Goal: Transaction & Acquisition: Book appointment/travel/reservation

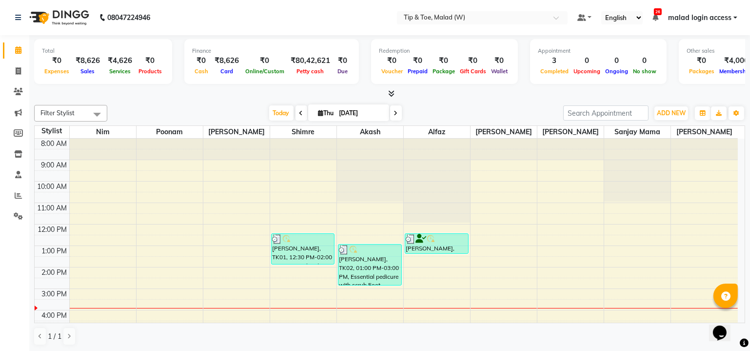
scroll to position [89, 0]
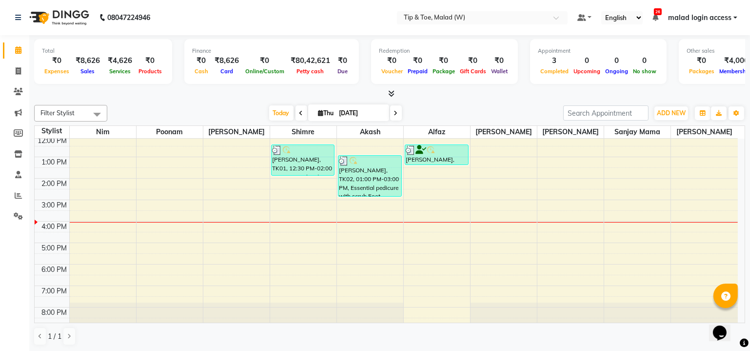
click at [515, 226] on div "8:00 AM 9:00 AM 10:00 AM 11:00 AM 12:00 PM 1:00 PM 2:00 PM 3:00 PM 4:00 PM 5:00…" at bounding box center [386, 189] width 703 height 278
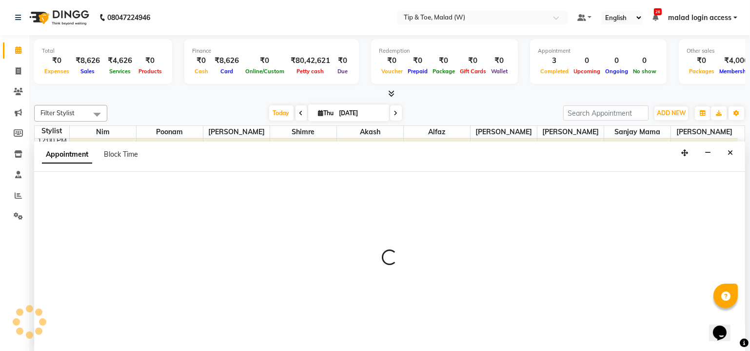
scroll to position [0, 0]
select select "89357"
select select "960"
select select "tentative"
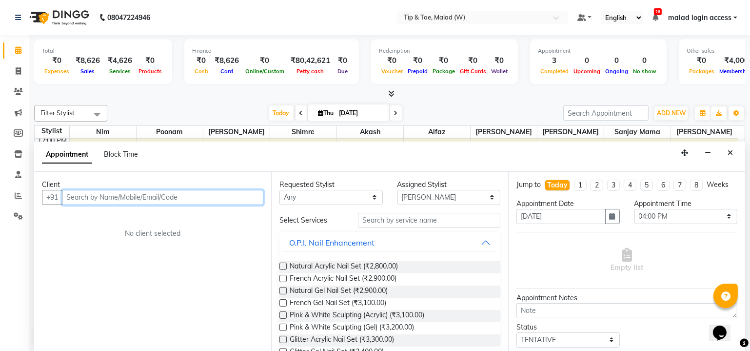
click at [151, 197] on input "text" at bounding box center [162, 197] width 201 height 15
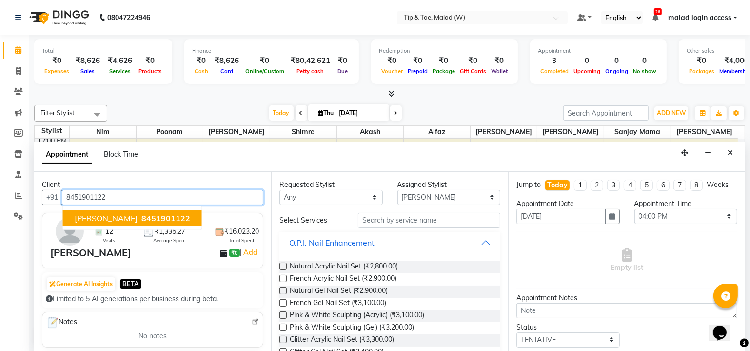
click at [150, 217] on span "8451901122" at bounding box center [165, 218] width 49 height 10
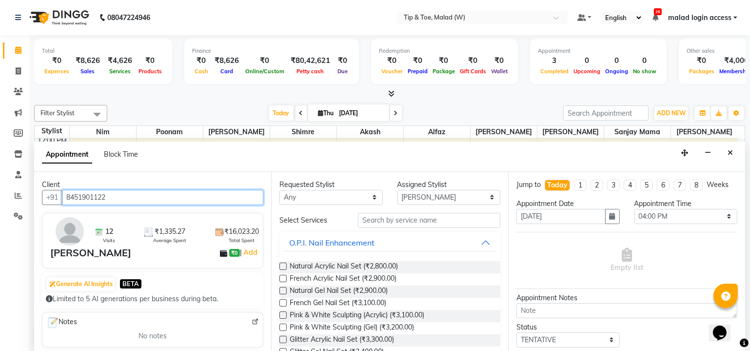
type input "8451901122"
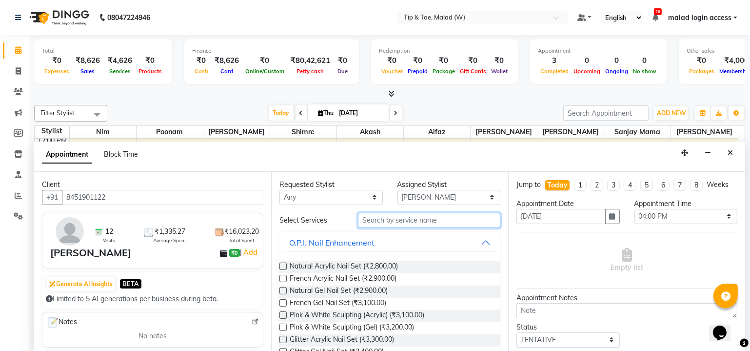
click at [401, 217] on input "text" at bounding box center [429, 220] width 142 height 15
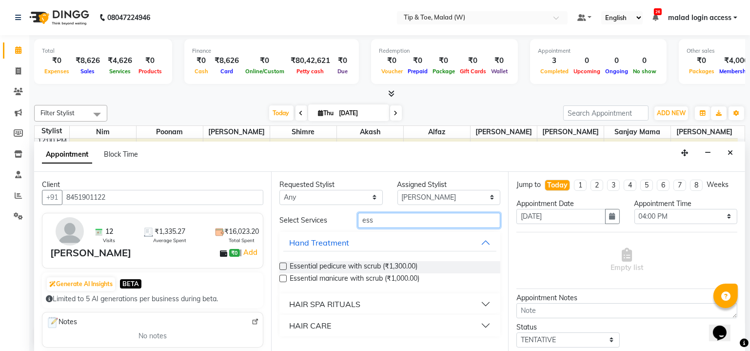
type input "ess"
click at [282, 267] on label at bounding box center [282, 265] width 7 height 7
click at [282, 267] on input "checkbox" at bounding box center [282, 267] width 6 height 6
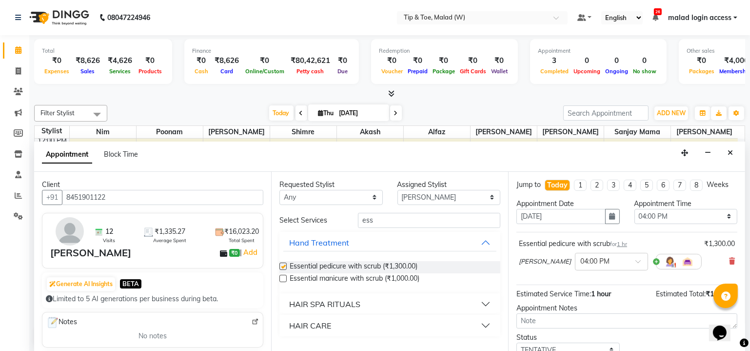
checkbox input "false"
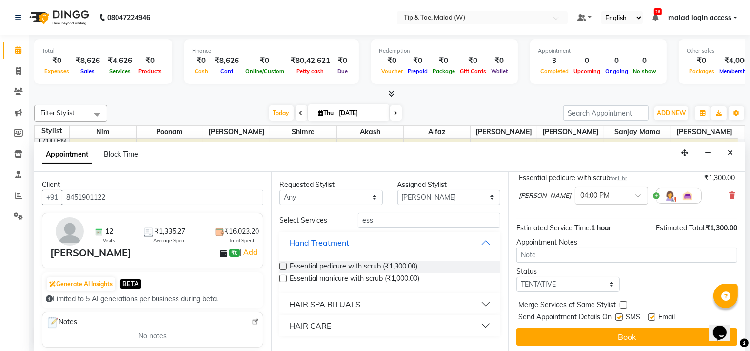
click at [723, 340] on html "Opens Chat This icon Opens the chat window." at bounding box center [723, 325] width 31 height 29
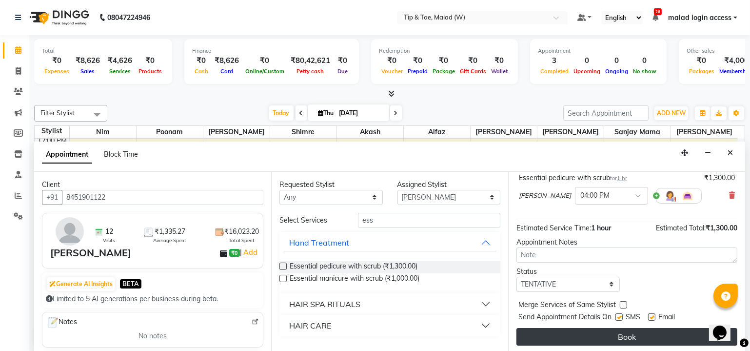
click at [624, 335] on button "Book" at bounding box center [626, 337] width 221 height 18
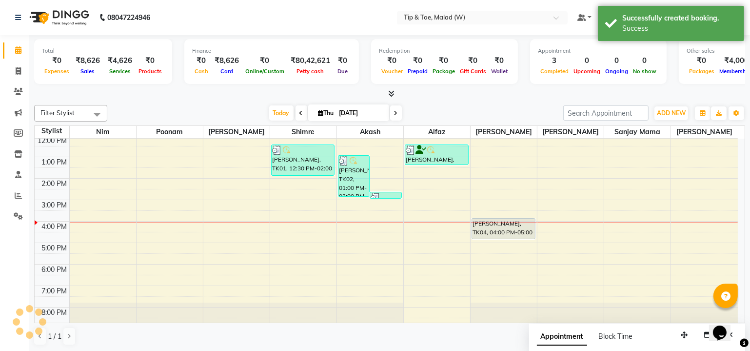
scroll to position [0, 0]
drag, startPoint x: 512, startPoint y: 237, endPoint x: 512, endPoint y: 242, distance: 5.4
click at [512, 242] on div "[PERSON_NAME], TK04, 04:00 PM-05:00 PM, Essential pedicure with scrub [PERSON_N…" at bounding box center [504, 189] width 66 height 278
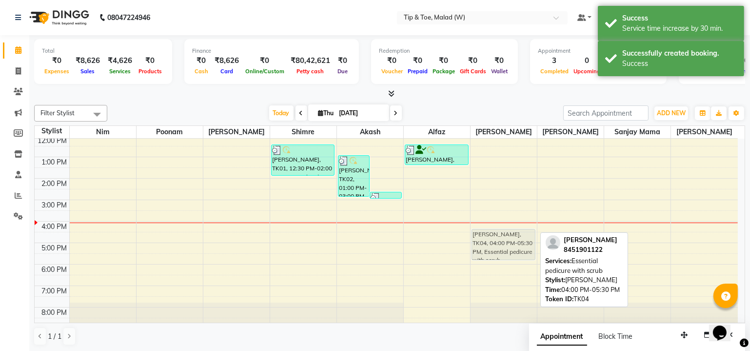
drag, startPoint x: 502, startPoint y: 231, endPoint x: 503, endPoint y: 244, distance: 12.8
click at [503, 244] on div "[PERSON_NAME], TK04, 04:00 PM-05:30 PM, Essential pedicure with scrub [PERSON_N…" at bounding box center [504, 189] width 66 height 278
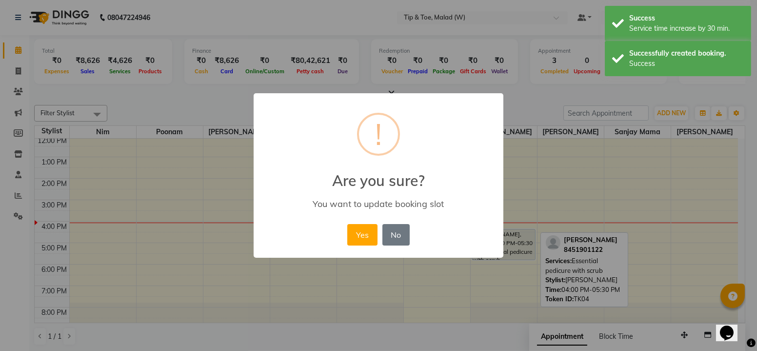
click at [503, 244] on div "× ! Are you sure? You want to update booking slot Yes No No" at bounding box center [378, 175] width 757 height 351
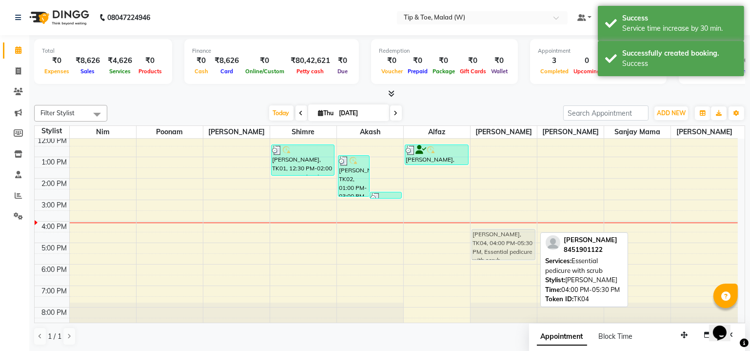
drag, startPoint x: 502, startPoint y: 231, endPoint x: 505, endPoint y: 244, distance: 13.9
click at [505, 244] on div "[PERSON_NAME], TK04, 04:00 PM-05:30 PM, Essential pedicure with scrub [PERSON_N…" at bounding box center [504, 189] width 66 height 278
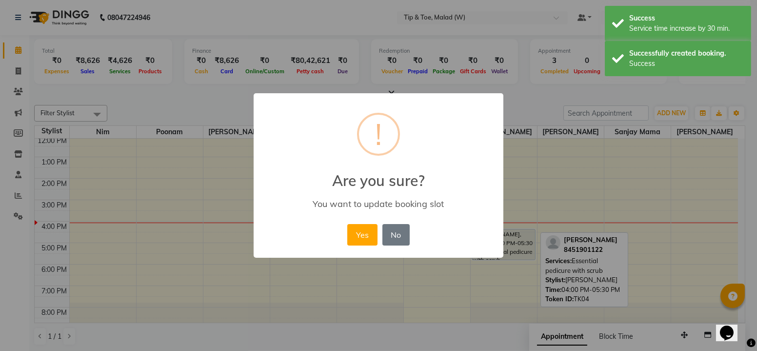
click at [505, 244] on div "× ! Are you sure? You want to update booking slot Yes No No" at bounding box center [378, 175] width 757 height 351
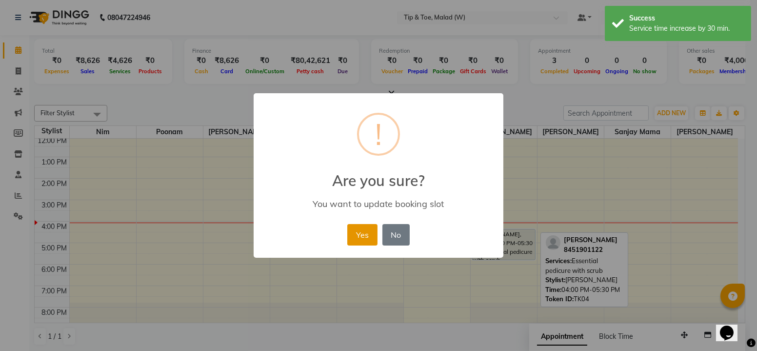
click at [364, 228] on button "Yes" at bounding box center [362, 234] width 30 height 21
